Goal: Task Accomplishment & Management: Use online tool/utility

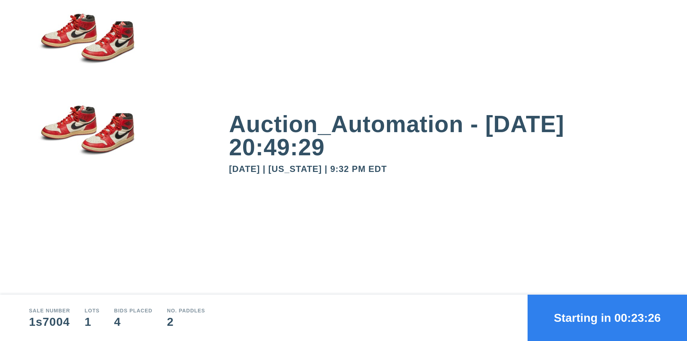
click at [608, 318] on button "Starting in 00:23:26" at bounding box center [607, 318] width 159 height 46
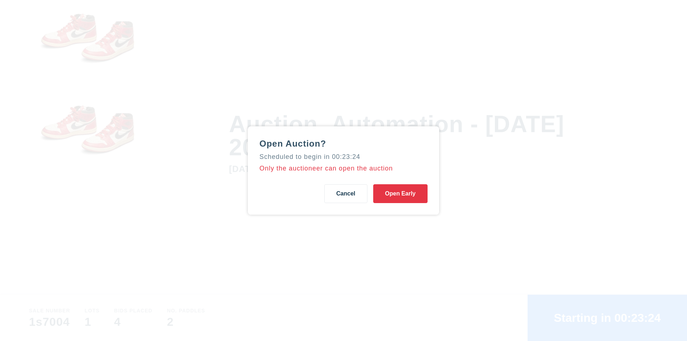
click at [400, 194] on button "Open Early" at bounding box center [400, 194] width 54 height 19
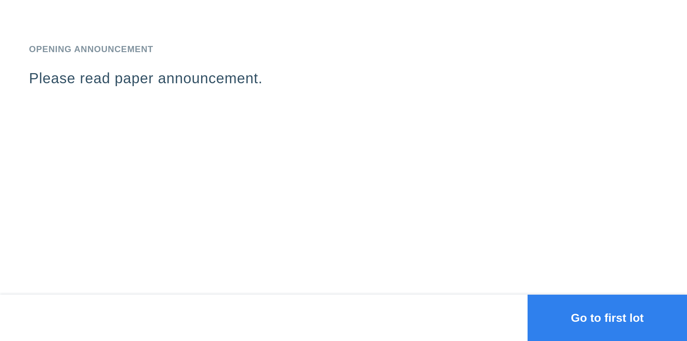
click at [608, 318] on button "Go to first lot" at bounding box center [607, 318] width 159 height 46
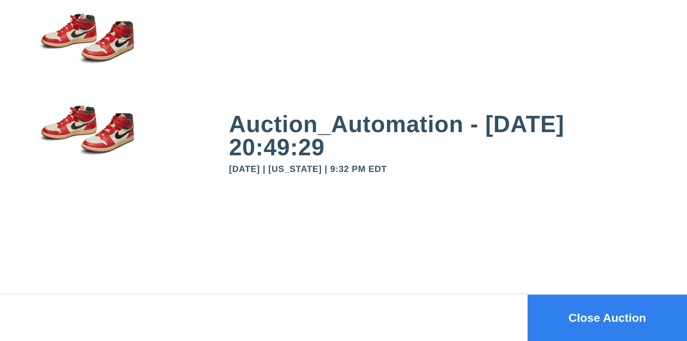
click at [608, 318] on button "Close Auction" at bounding box center [607, 318] width 159 height 46
